Goal: Transaction & Acquisition: Purchase product/service

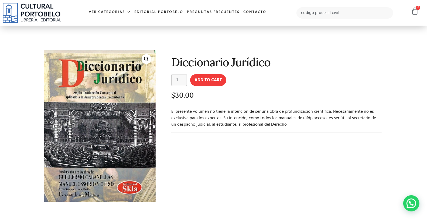
type input "codigo procesal civil"
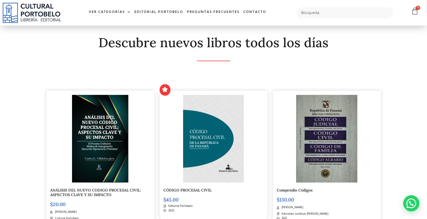
scroll to position [80, 0]
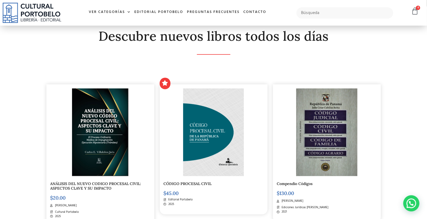
click at [228, 150] on img at bounding box center [213, 133] width 61 height 88
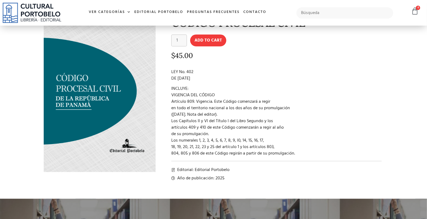
scroll to position [20, 0]
